Goal: Transaction & Acquisition: Purchase product/service

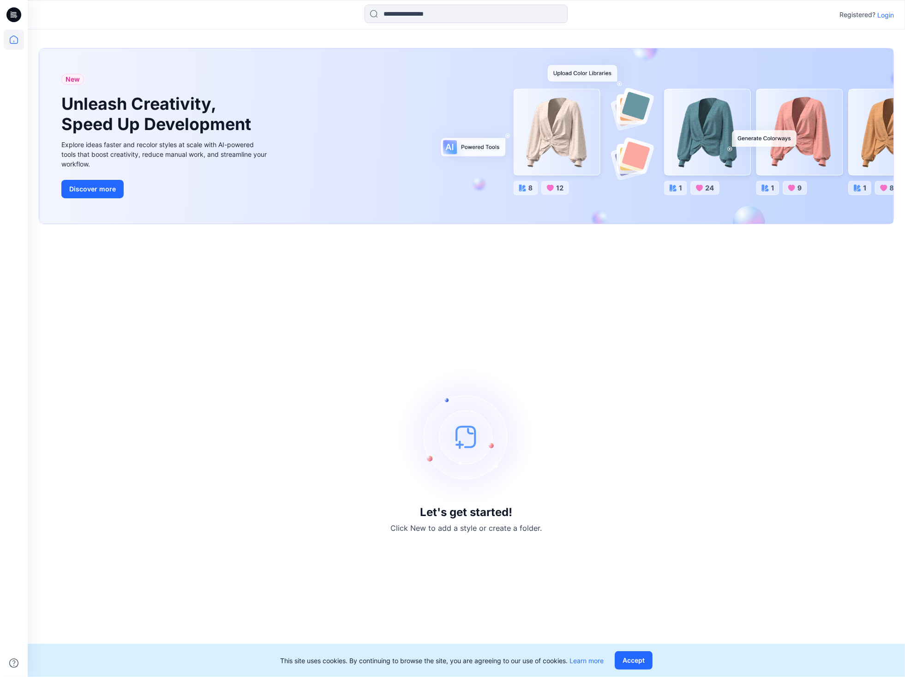
click at [883, 14] on p "Login" at bounding box center [885, 15] width 17 height 10
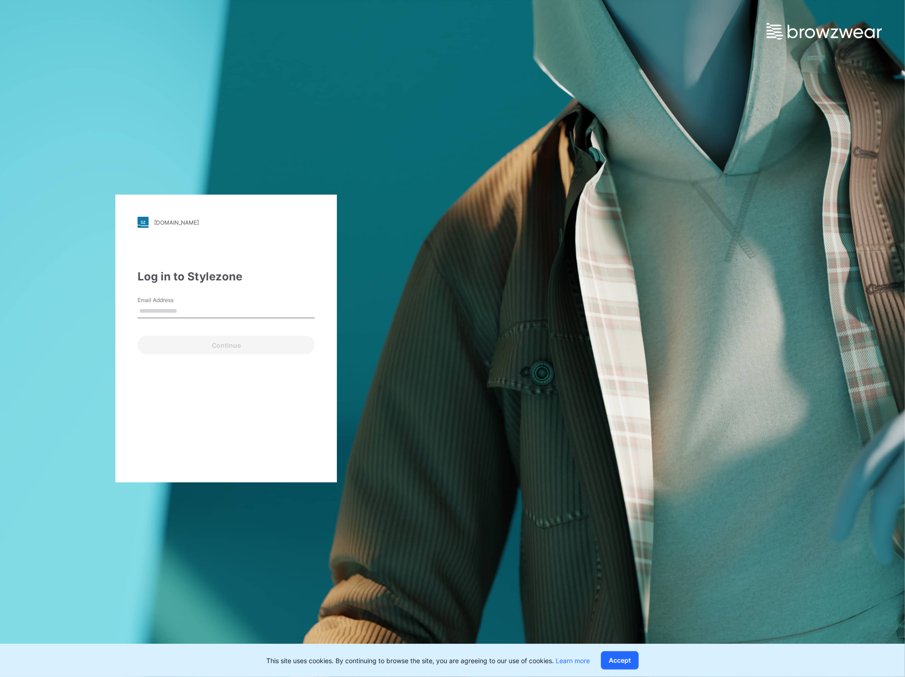
type input "**********"
click at [230, 346] on button "Continue" at bounding box center [226, 345] width 177 height 18
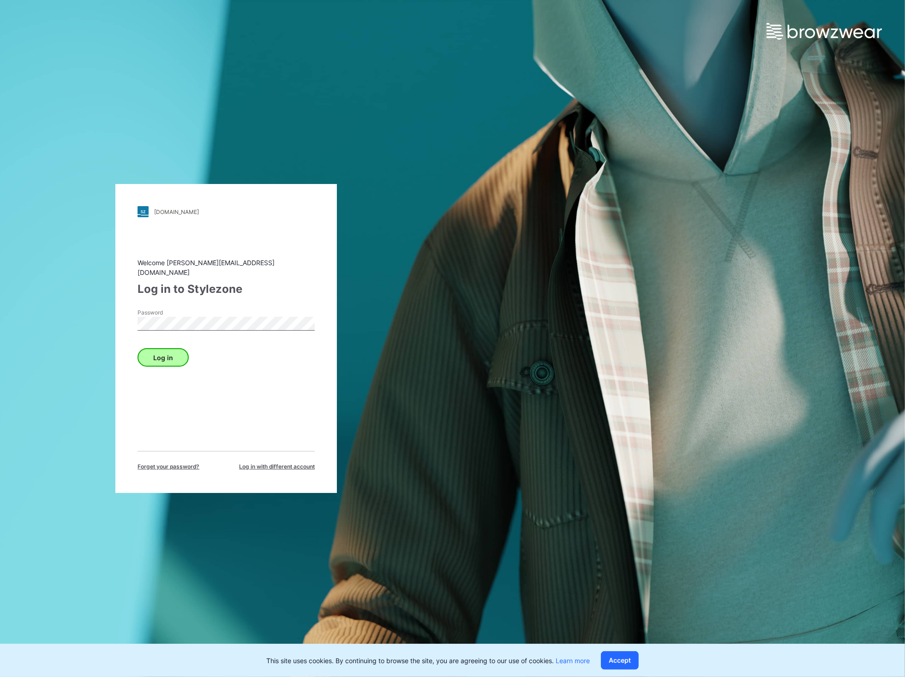
click at [171, 358] on button "Log in" at bounding box center [163, 357] width 51 height 18
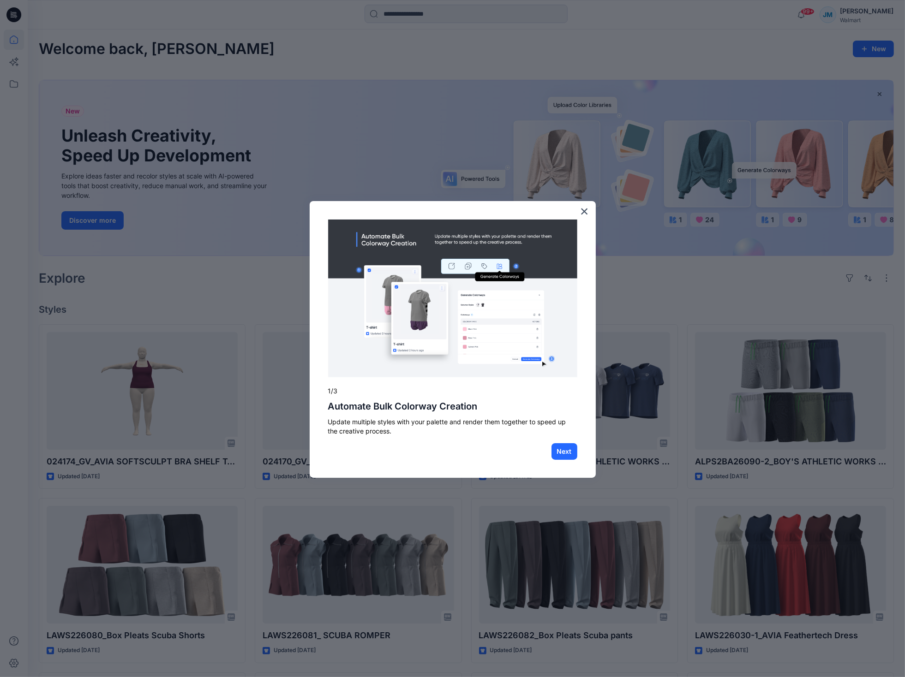
click at [582, 216] on button "×" at bounding box center [584, 211] width 9 height 15
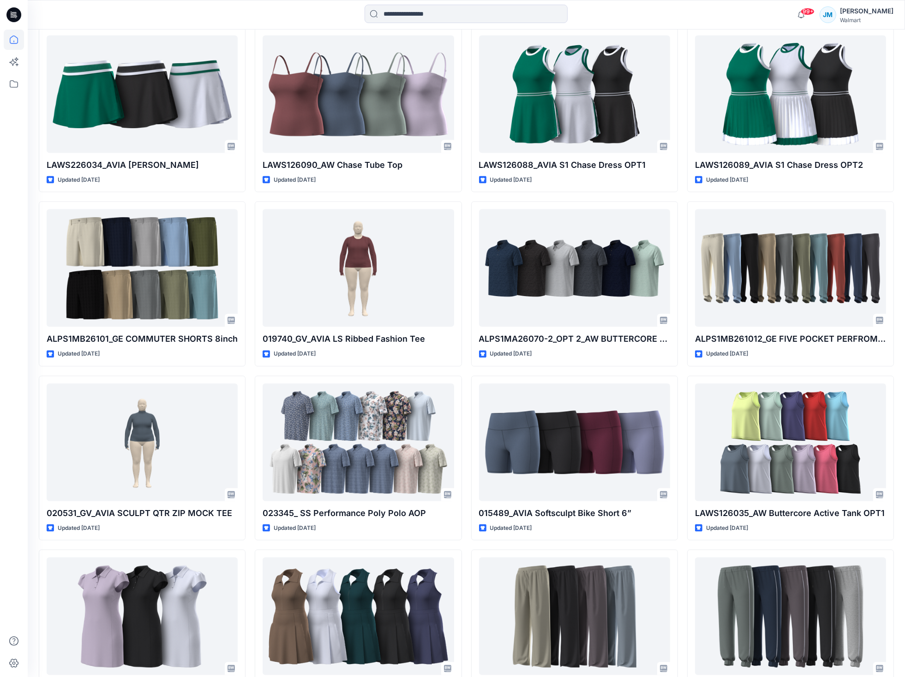
scroll to position [6918, 0]
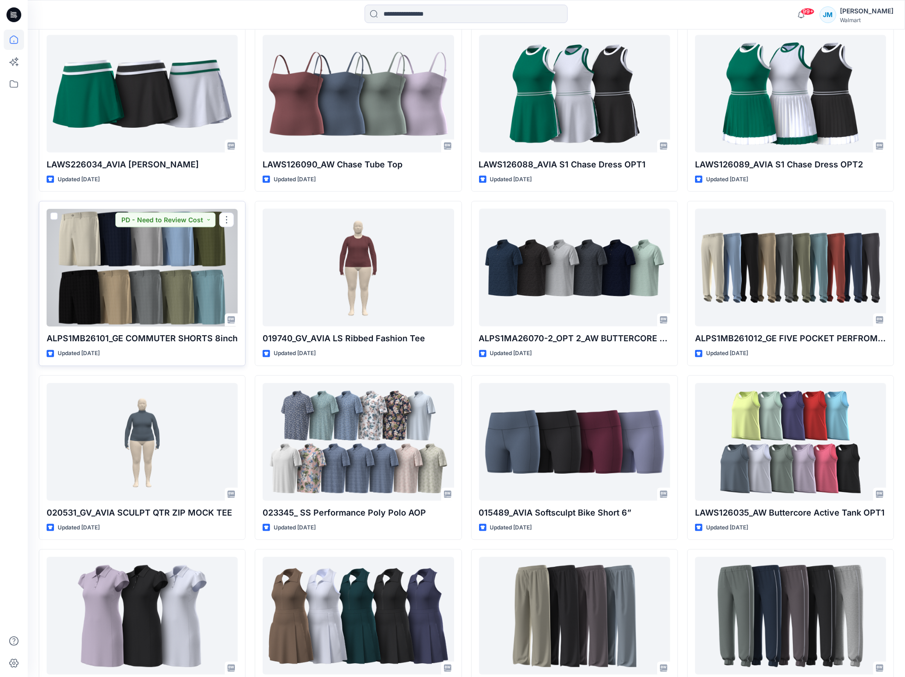
click at [197, 269] on div at bounding box center [142, 268] width 191 height 118
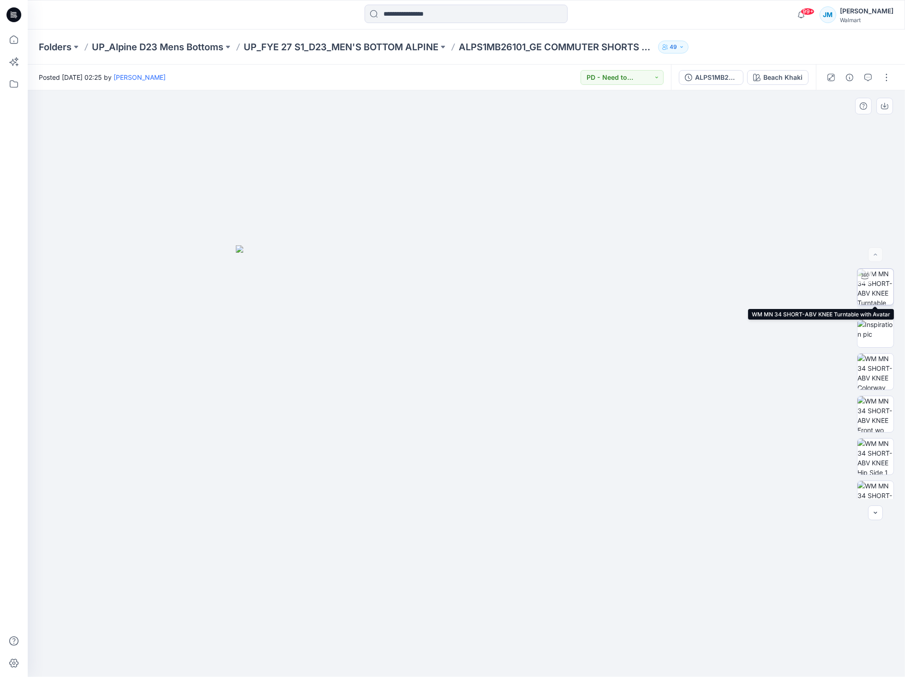
click at [868, 293] on img at bounding box center [875, 287] width 36 height 36
drag, startPoint x: 466, startPoint y: 663, endPoint x: 458, endPoint y: 653, distance: 13.1
click at [458, 653] on icon at bounding box center [467, 650] width 279 height 35
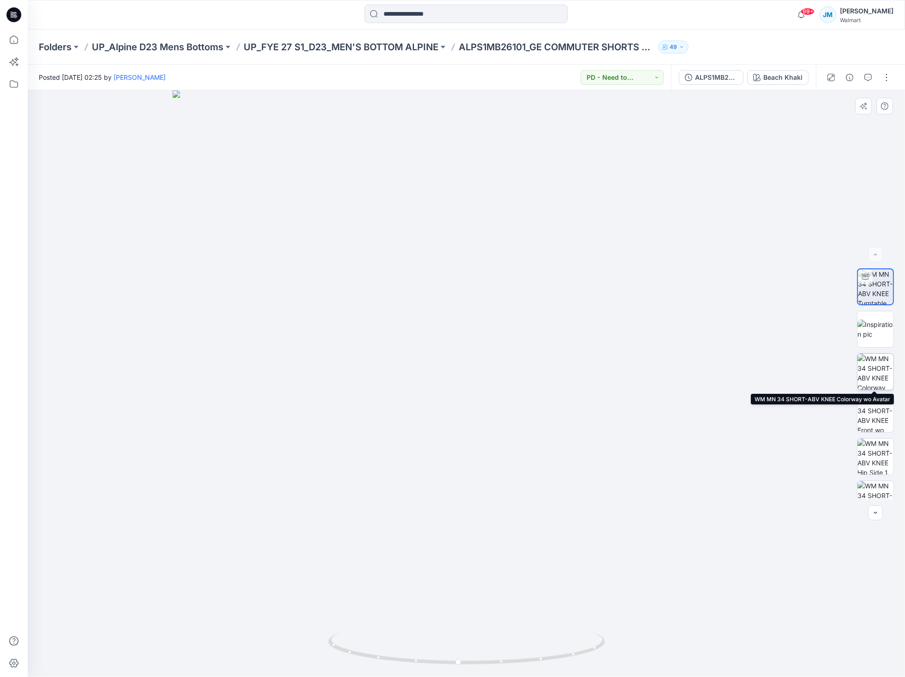
click at [876, 377] on img at bounding box center [875, 372] width 36 height 36
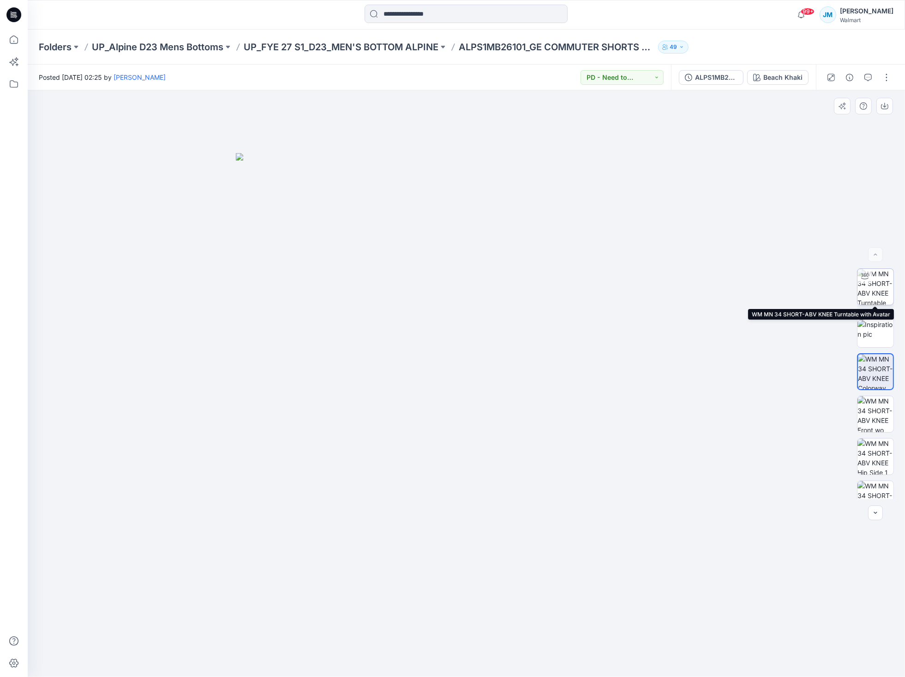
click at [882, 296] on img at bounding box center [875, 287] width 36 height 36
drag, startPoint x: 484, startPoint y: 660, endPoint x: 746, endPoint y: 596, distance: 269.5
click at [746, 596] on div at bounding box center [466, 383] width 877 height 587
